Goal: Transaction & Acquisition: Purchase product/service

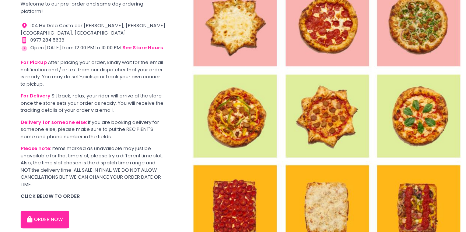
scroll to position [63, 0]
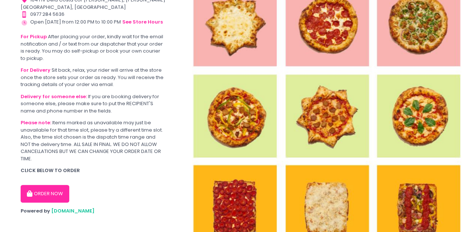
click at [51, 188] on button "ORDER NOW" at bounding box center [45, 194] width 49 height 18
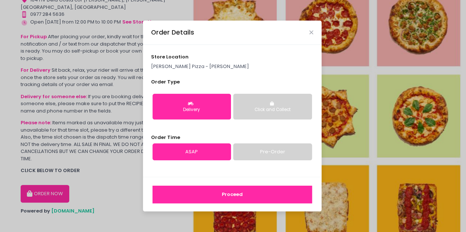
click at [265, 110] on div "Click and Collect" at bounding box center [272, 110] width 68 height 7
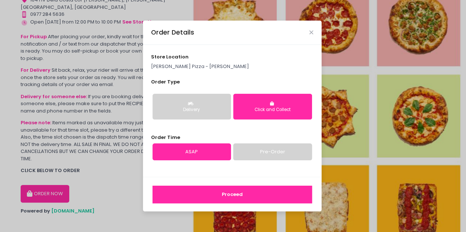
click at [273, 149] on link "Pre-Order" at bounding box center [272, 152] width 78 height 17
select select "[DATE]"
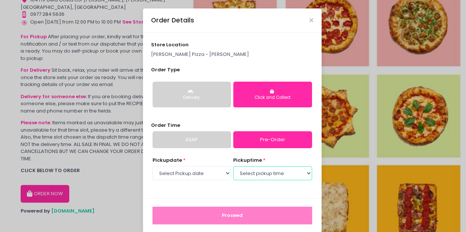
click at [258, 171] on select "Select pickup time 06:30 PM - 07:00 PM 07:00 PM - 07:30 PM 07:30 PM - 08:00 PM …" at bounding box center [272, 174] width 78 height 14
select select "20:30"
click at [233, 167] on select "Select pickup time 06:30 PM - 07:00 PM 07:00 PM - 07:30 PM 07:30 PM - 08:00 PM …" at bounding box center [272, 174] width 78 height 14
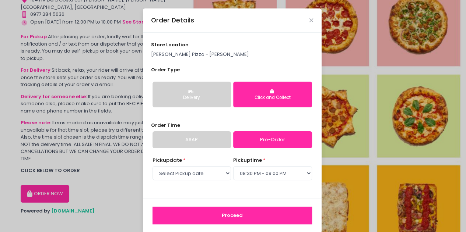
click at [226, 213] on button "Proceed" at bounding box center [233, 216] width 160 height 18
